Goal: Task Accomplishment & Management: Complete application form

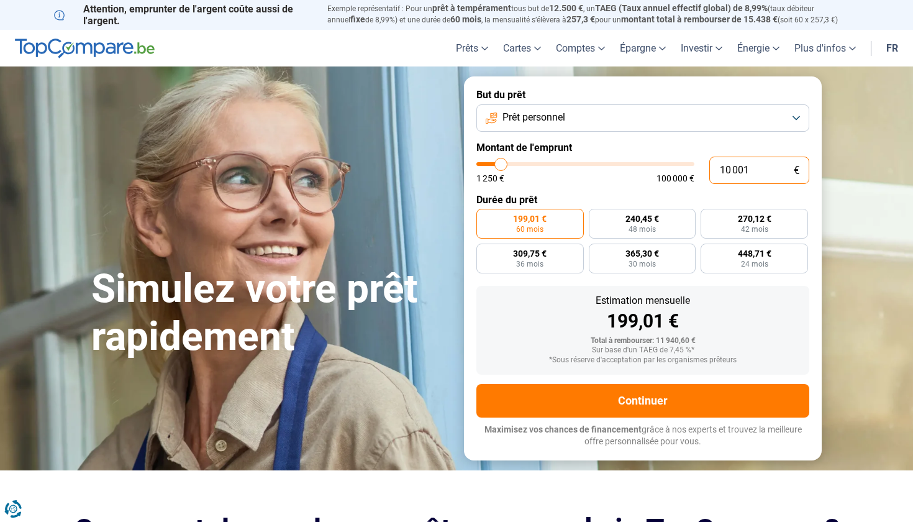
drag, startPoint x: 756, startPoint y: 171, endPoint x: 696, endPoint y: 168, distance: 60.3
click at [697, 167] on div "10 001 € 1 250 € 100 000 €" at bounding box center [642, 170] width 333 height 27
type input "0"
type input "1250"
type input "1 250"
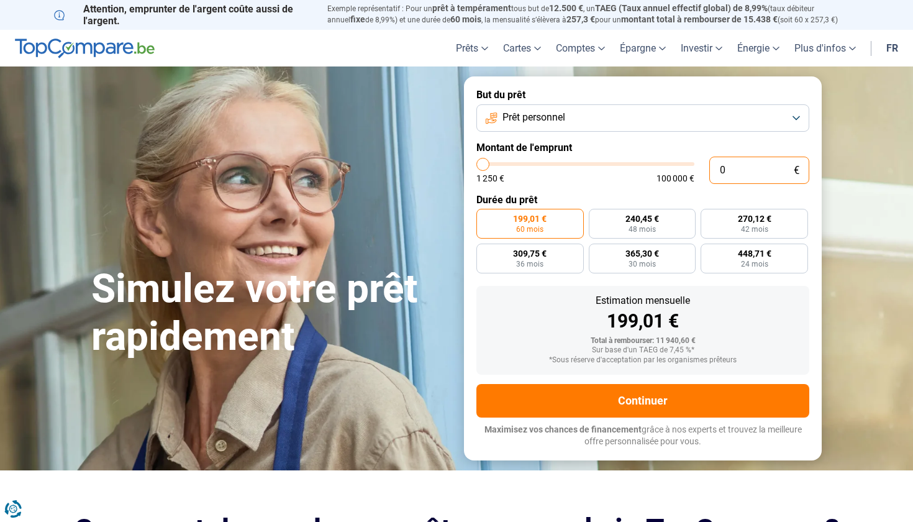
type input "1250"
radio input "true"
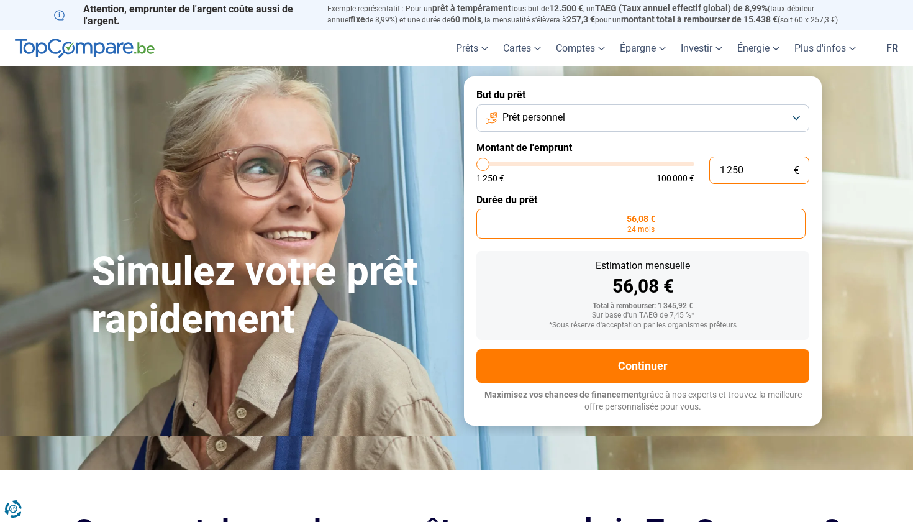
type input "12 509"
type input "12500"
type input "125 090"
type input "100000"
type input "12 509"
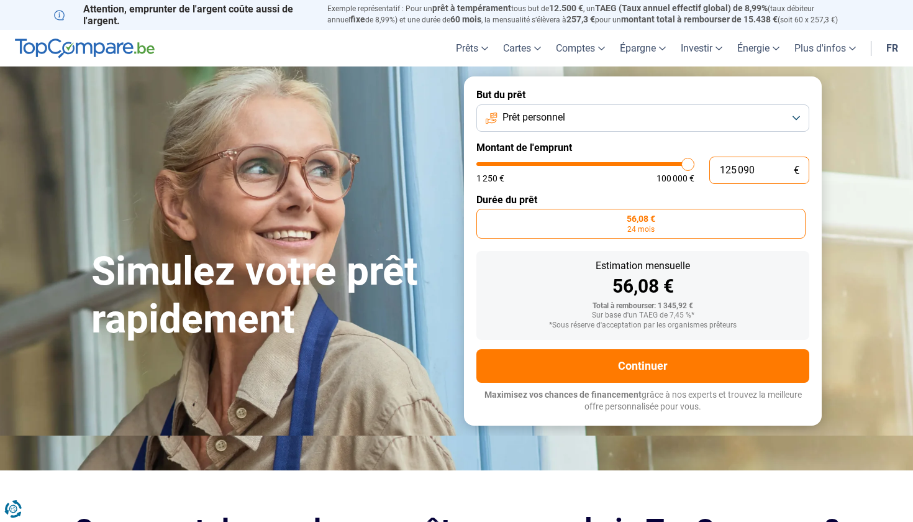
type input "12500"
type input "1 250"
type input "1250"
type input "125"
type input "1250"
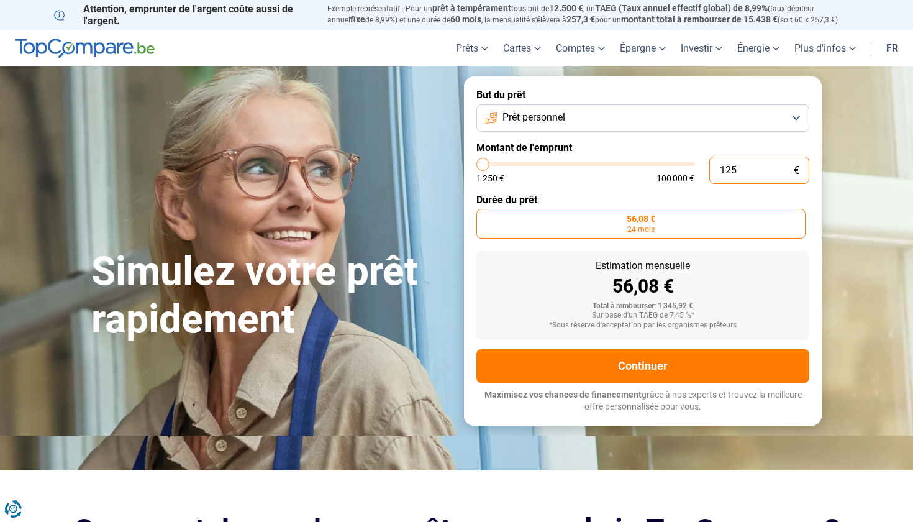
type input "12"
type input "1250"
type input "1"
type input "1250"
type input "0"
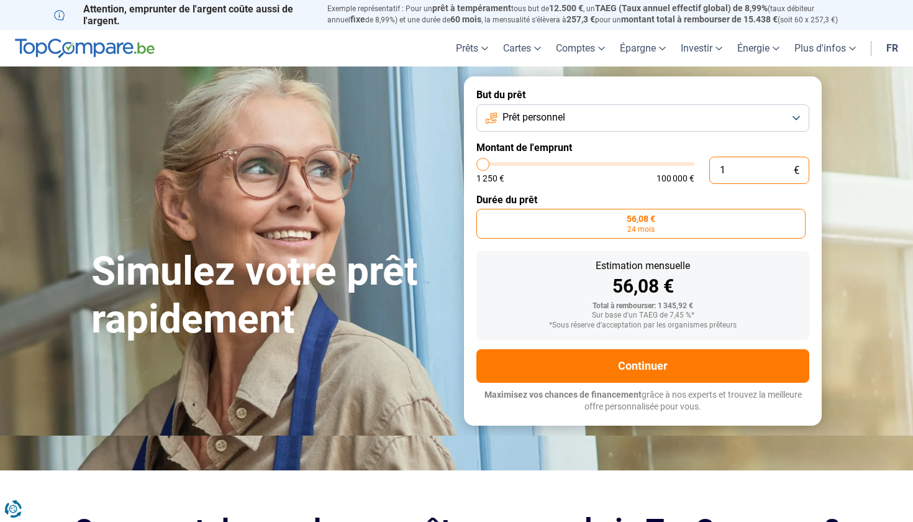
type input "1250"
type input "9"
type input "1250"
type input "90"
type input "1250"
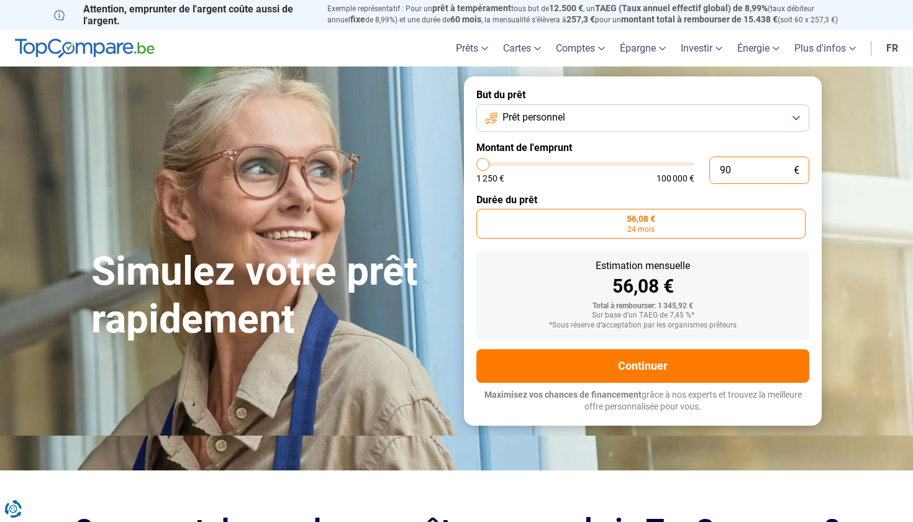
type input "900"
type input "1250"
type input "9 000"
type input "9000"
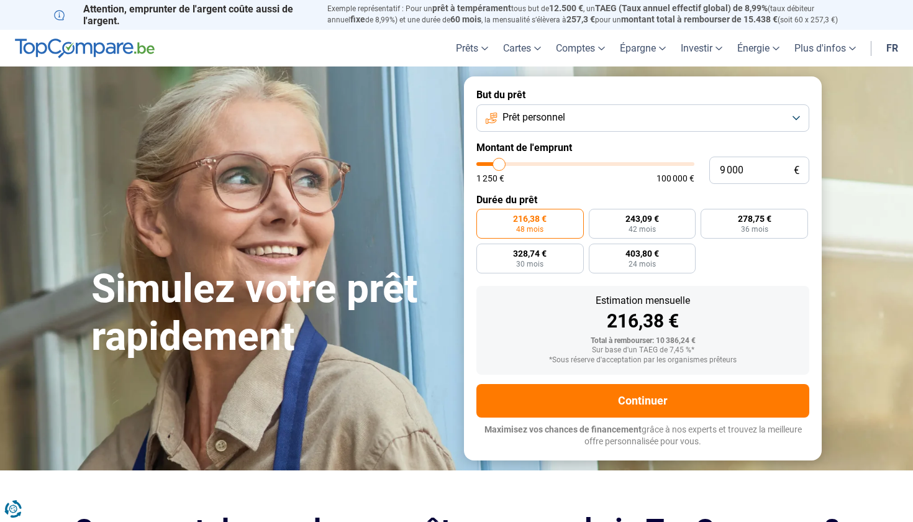
click at [556, 129] on button "Prêt personnel" at bounding box center [642, 117] width 333 height 27
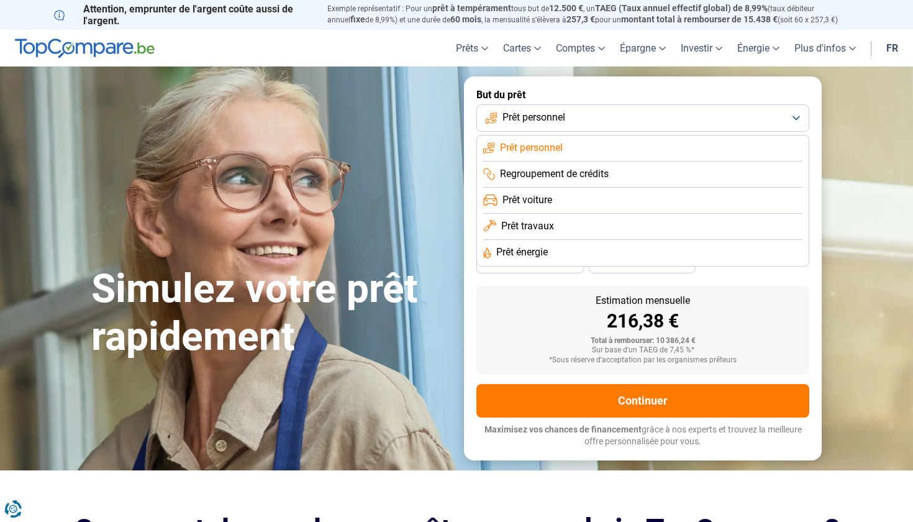
click at [542, 200] on span "Prêt voiture" at bounding box center [527, 200] width 50 height 14
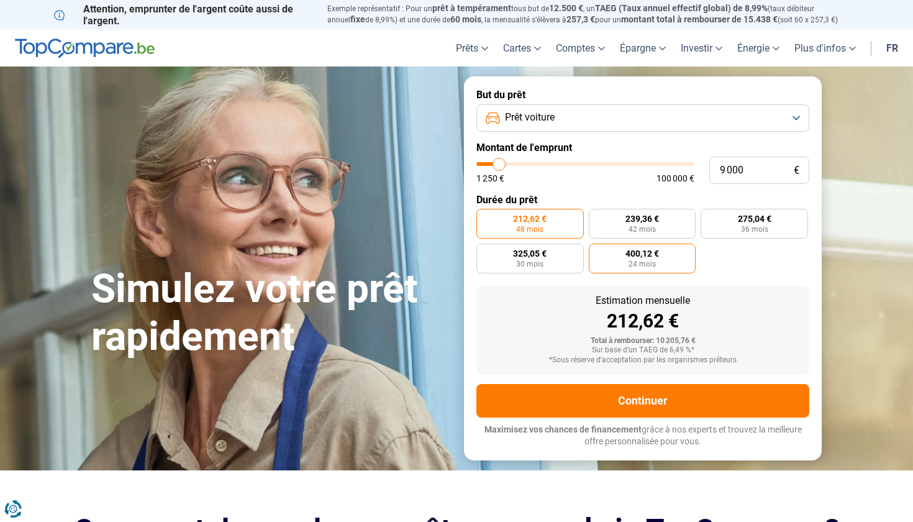
click at [636, 267] on span "24 mois" at bounding box center [642, 263] width 27 height 7
click at [597, 252] on input "400,12 € 24 mois" at bounding box center [593, 247] width 8 height 8
radio input "true"
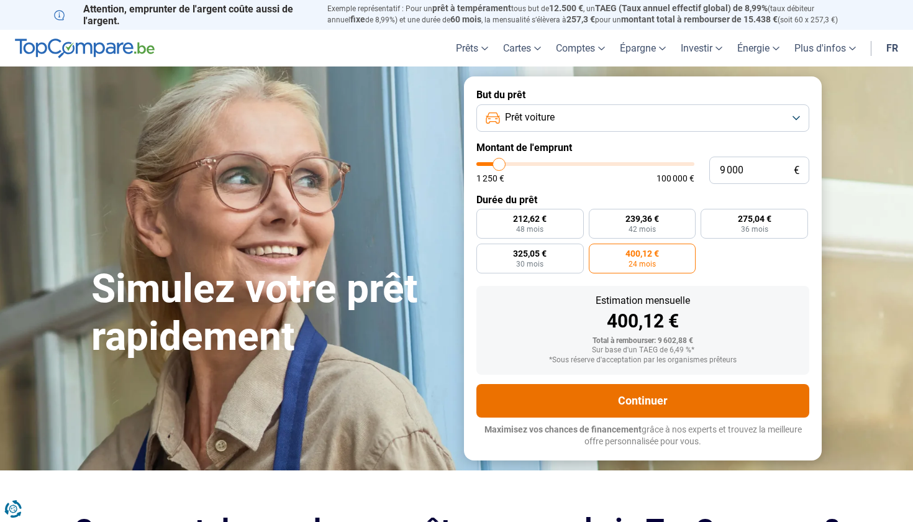
click at [619, 401] on button "Continuer" at bounding box center [642, 401] width 333 height 34
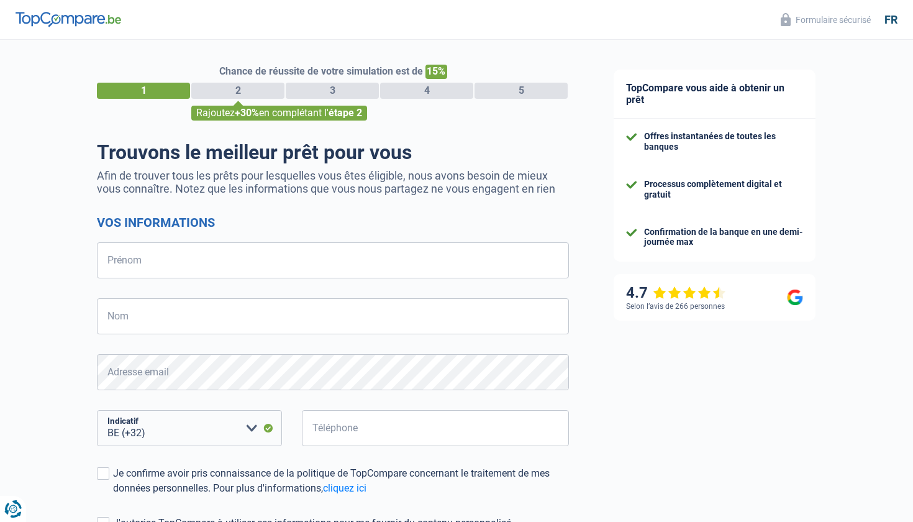
select select "32"
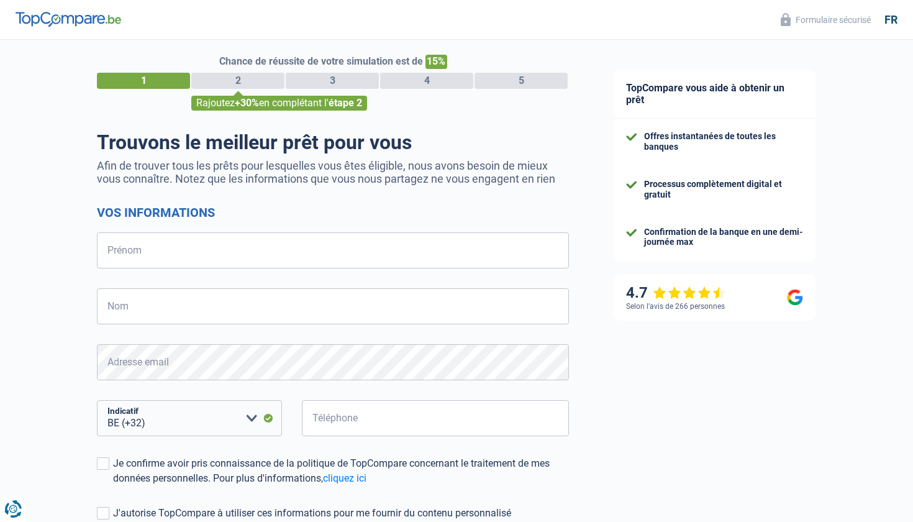
scroll to position [9, 0]
click at [343, 78] on div "3" at bounding box center [332, 81] width 93 height 16
click at [426, 75] on div "4" at bounding box center [426, 81] width 93 height 16
click at [522, 83] on div "5" at bounding box center [521, 81] width 93 height 16
